Goal: Task Accomplishment & Management: Complete application form

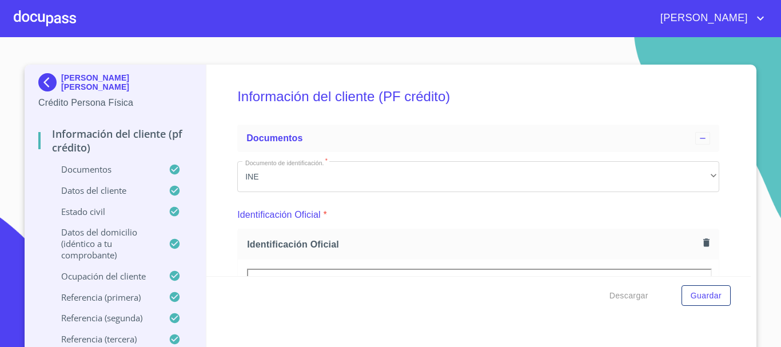
scroll to position [5580, 0]
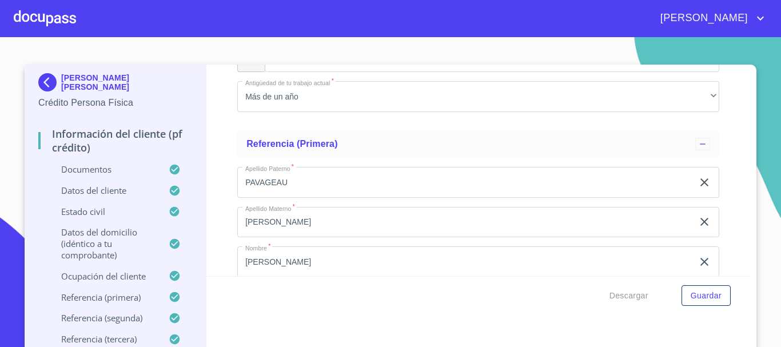
click at [18, 23] on div at bounding box center [45, 18] width 62 height 37
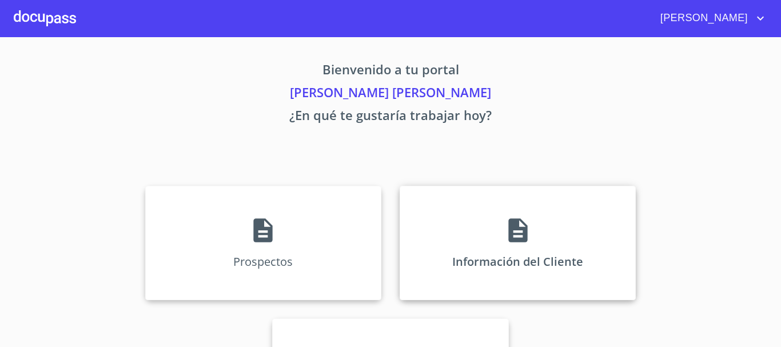
click at [530, 249] on div "Información del Cliente" at bounding box center [518, 243] width 236 height 114
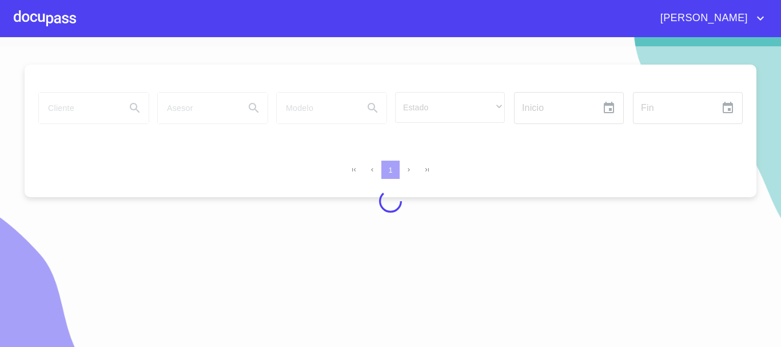
click at [75, 28] on div at bounding box center [45, 18] width 62 height 37
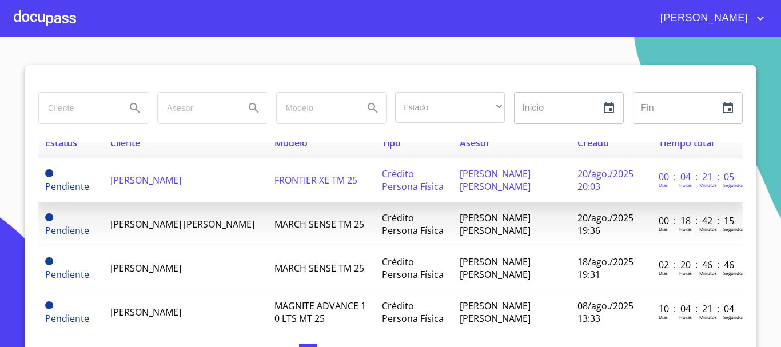
scroll to position [57, 0]
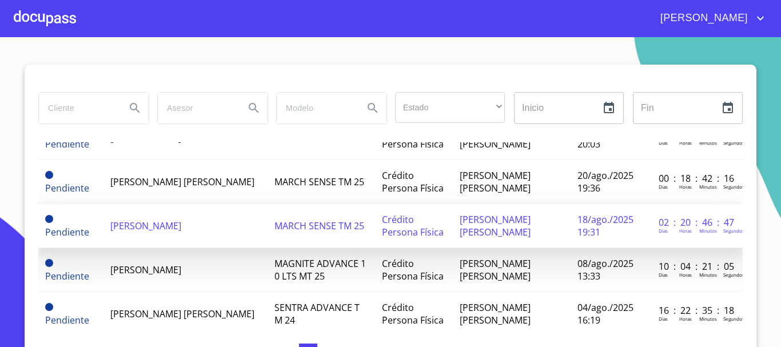
click at [212, 216] on td "[PERSON_NAME]" at bounding box center [184, 226] width 163 height 44
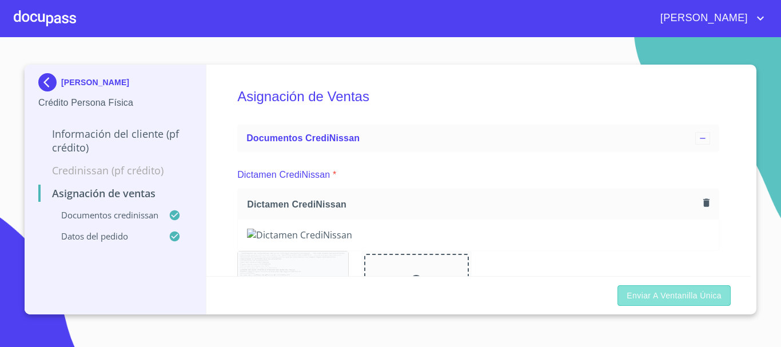
click at [712, 303] on button "Enviar a Ventanilla única" at bounding box center [673, 295] width 113 height 21
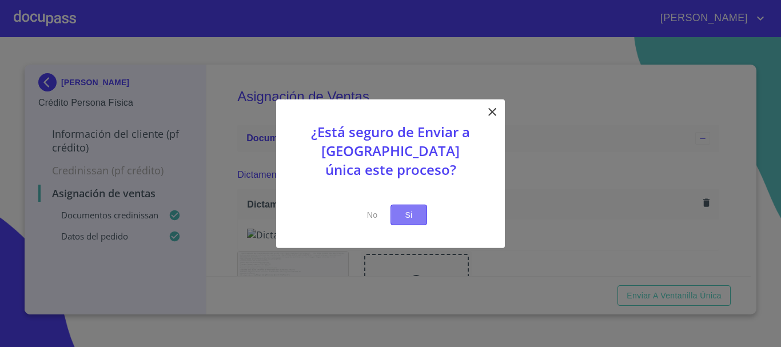
click at [412, 215] on span "Si" at bounding box center [409, 214] width 18 height 14
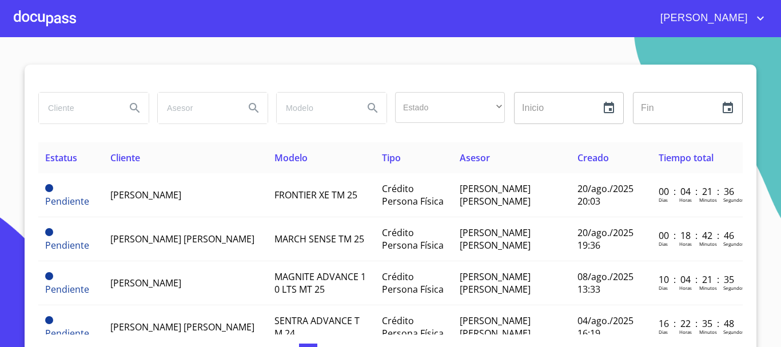
click at [41, 21] on div at bounding box center [45, 18] width 62 height 37
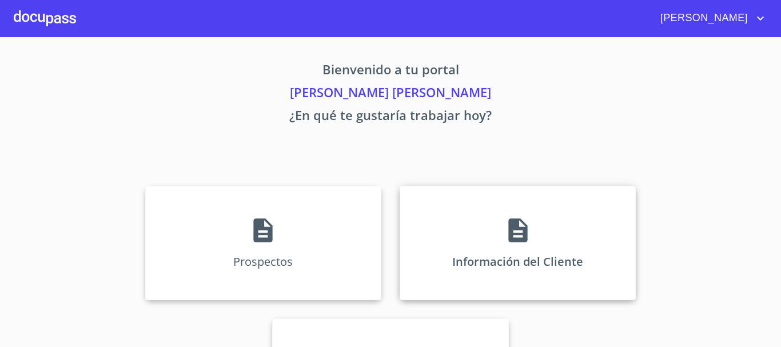
click at [457, 214] on div "Información del Cliente" at bounding box center [518, 243] width 236 height 114
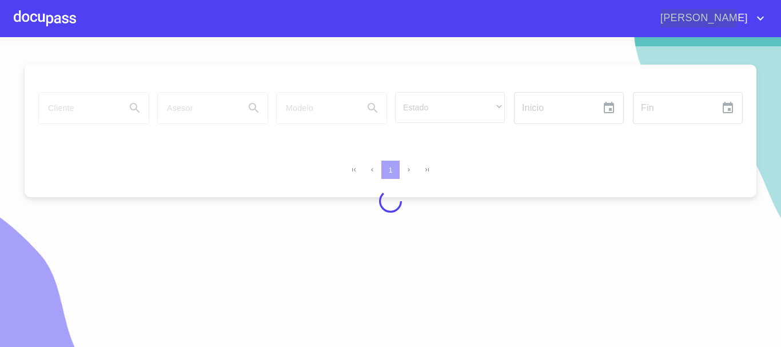
click at [592, 161] on div at bounding box center [390, 201] width 781 height 310
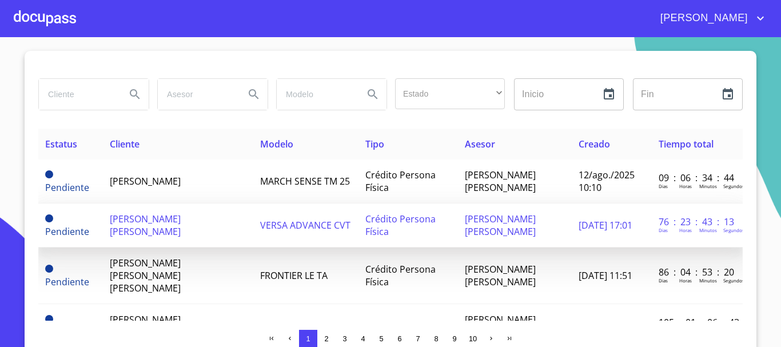
scroll to position [57, 0]
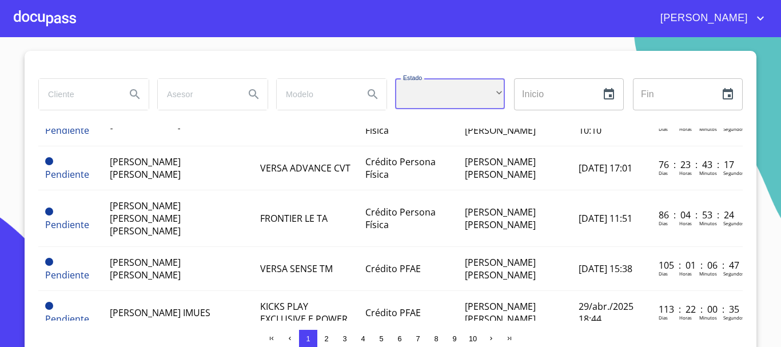
click at [413, 99] on div "​" at bounding box center [450, 93] width 110 height 31
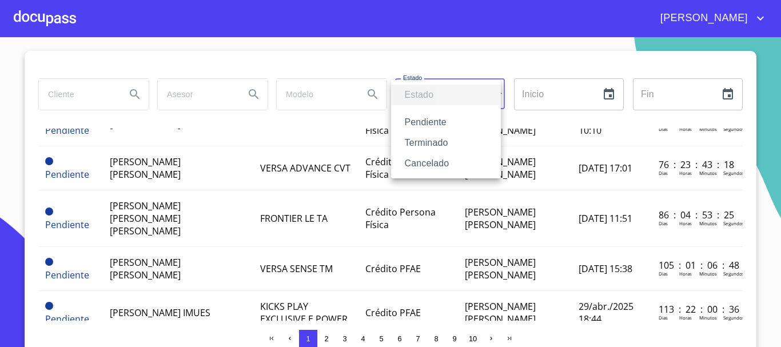
click at [420, 137] on li "Terminado" at bounding box center [446, 143] width 110 height 21
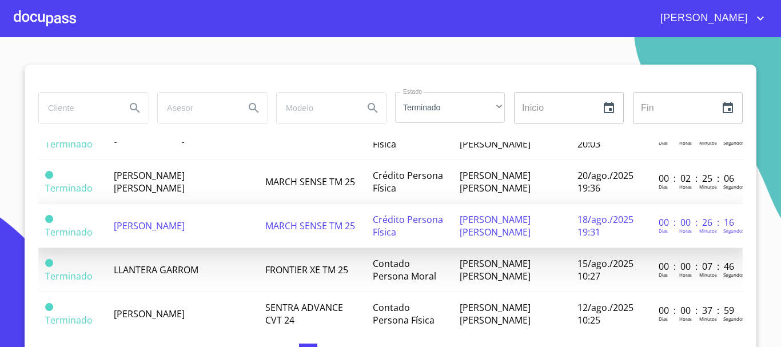
click at [258, 235] on td "MARCH SENSE TM 25" at bounding box center [312, 226] width 108 height 44
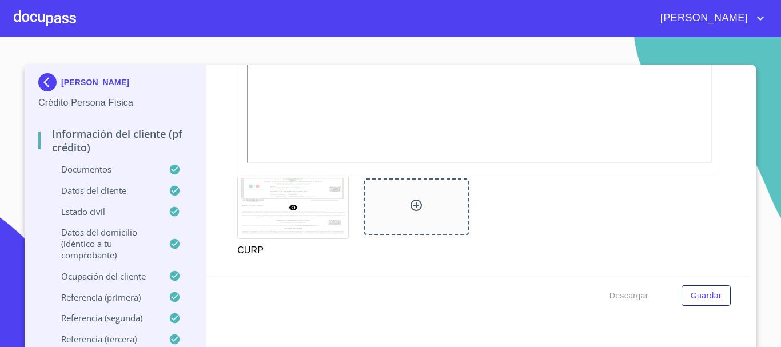
scroll to position [2399, 0]
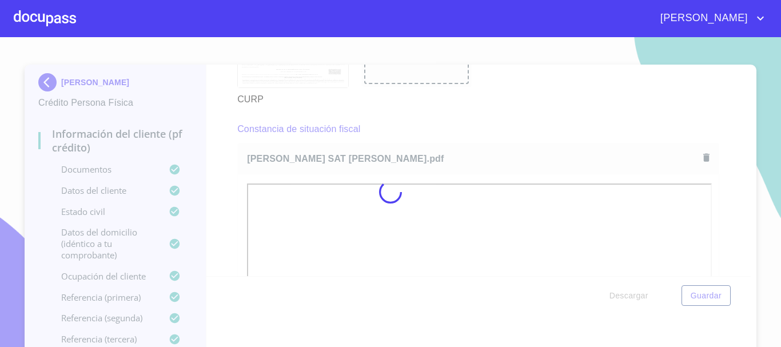
click at [653, 312] on div at bounding box center [390, 192] width 781 height 310
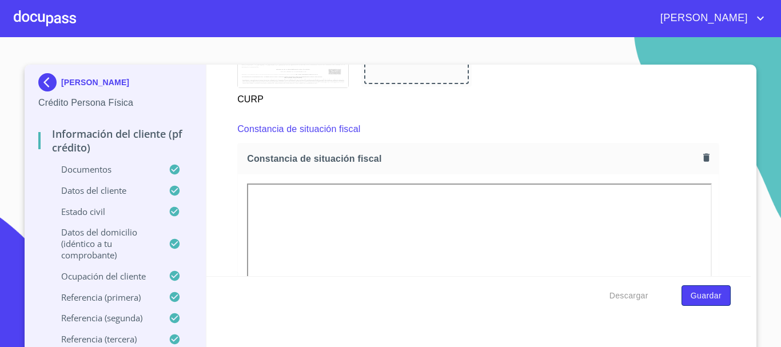
click at [699, 299] on span "Guardar" at bounding box center [705, 296] width 31 height 14
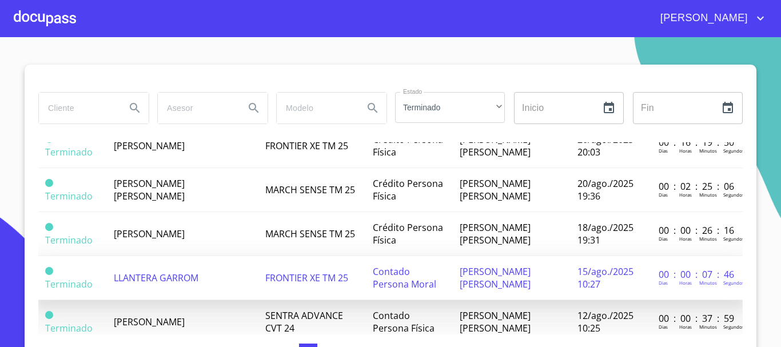
scroll to position [114, 0]
